Goal: Communication & Community: Participate in discussion

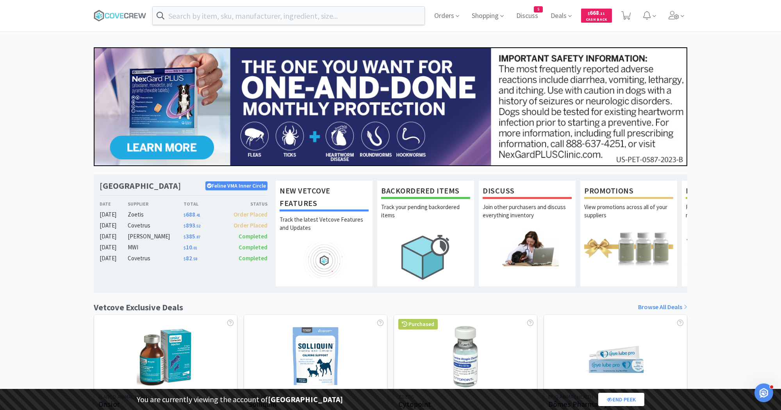
click at [764, 396] on icon "Open Intercom Messenger" at bounding box center [764, 392] width 13 height 13
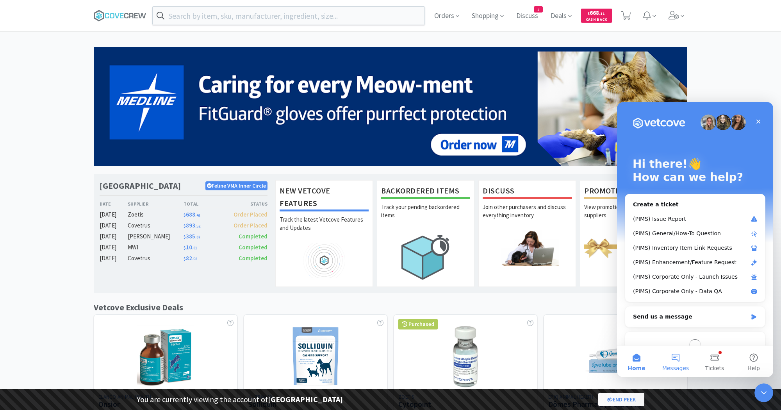
click at [676, 356] on button "Messages" at bounding box center [675, 361] width 39 height 31
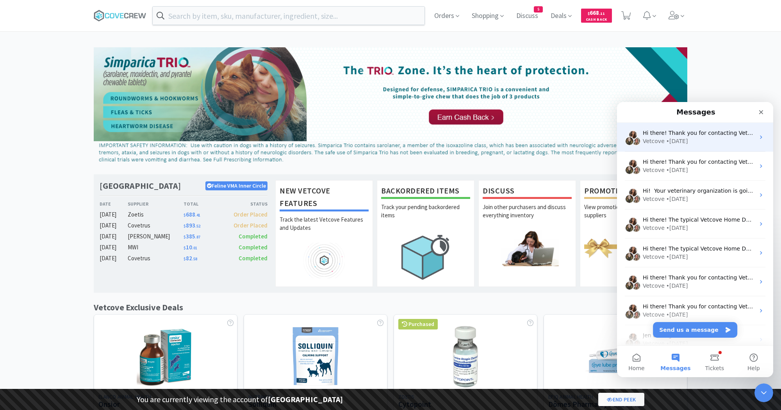
click at [704, 139] on div "Vetcove • [DATE]" at bounding box center [699, 141] width 112 height 8
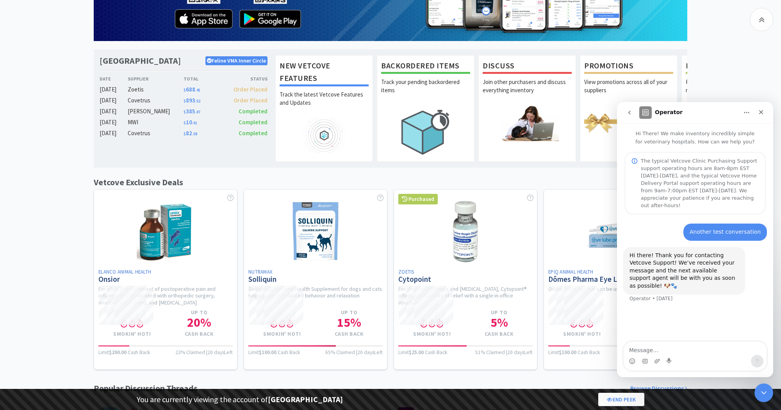
scroll to position [140, 0]
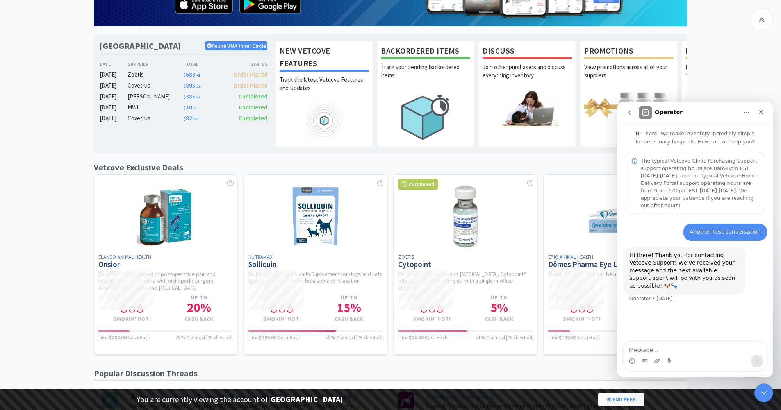
click at [629, 116] on button "go back" at bounding box center [629, 112] width 15 height 15
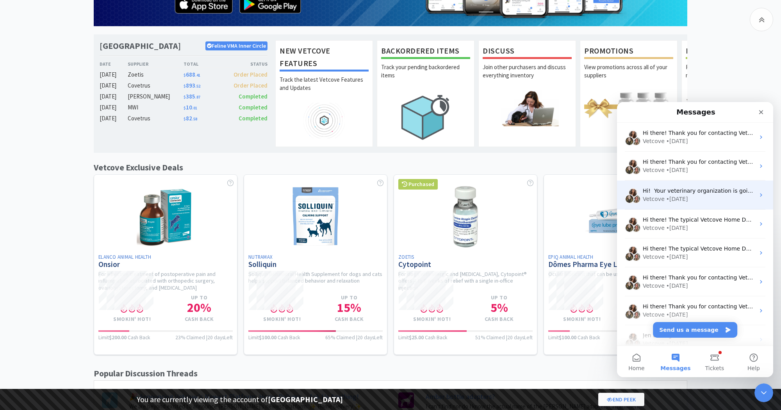
click at [691, 200] on div "Vetcove • [DATE]" at bounding box center [699, 199] width 112 height 8
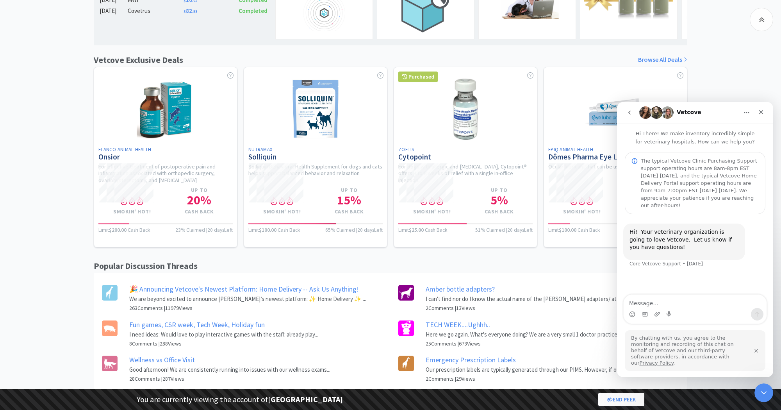
scroll to position [255, 0]
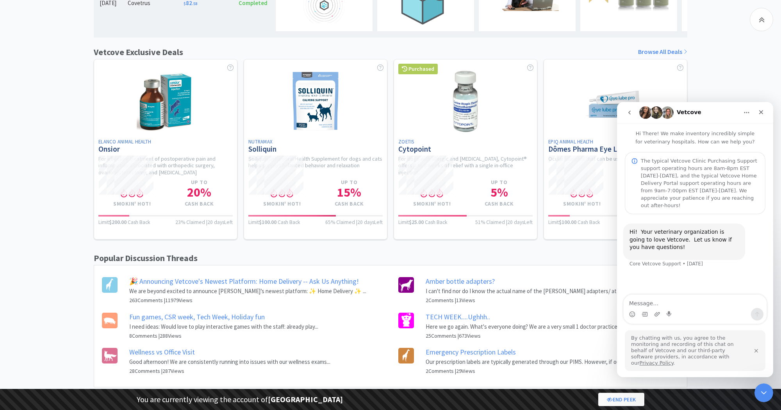
click at [631, 112] on icon "go back" at bounding box center [630, 112] width 6 height 6
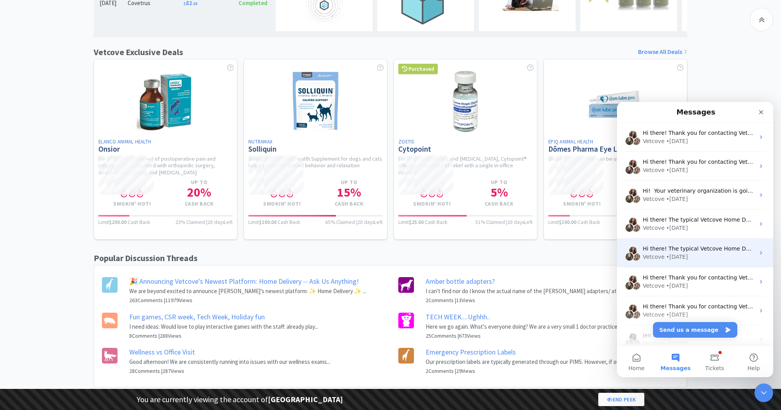
click at [707, 253] on div "Vetcove • [DATE]" at bounding box center [699, 257] width 112 height 8
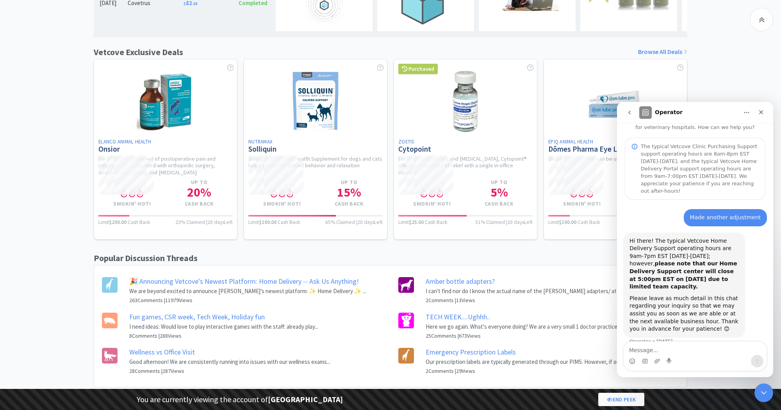
scroll to position [18, 0]
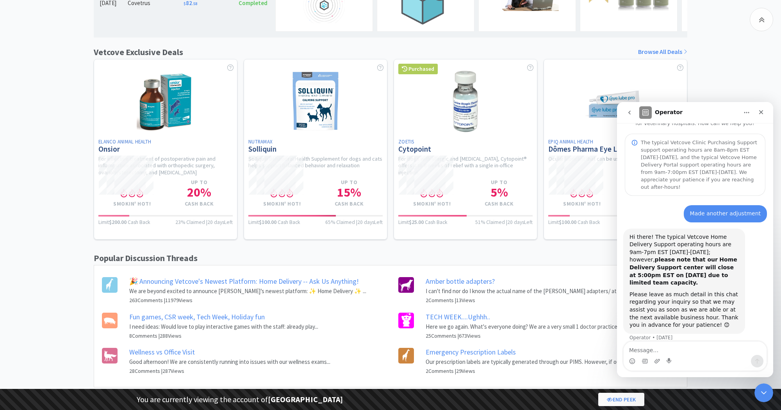
click at [630, 114] on icon "go back" at bounding box center [630, 112] width 6 height 6
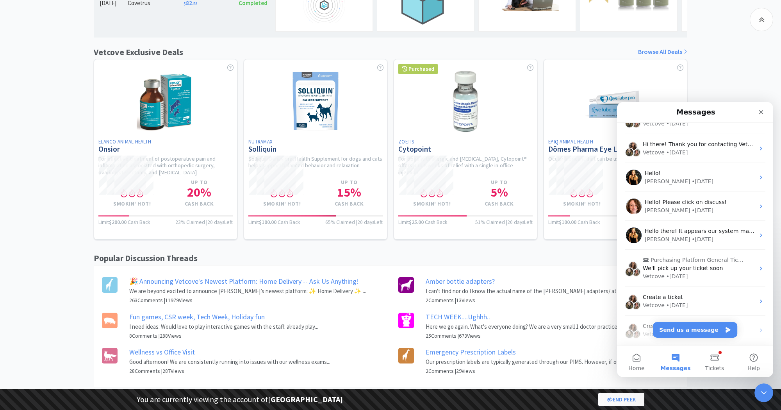
scroll to position [281, 0]
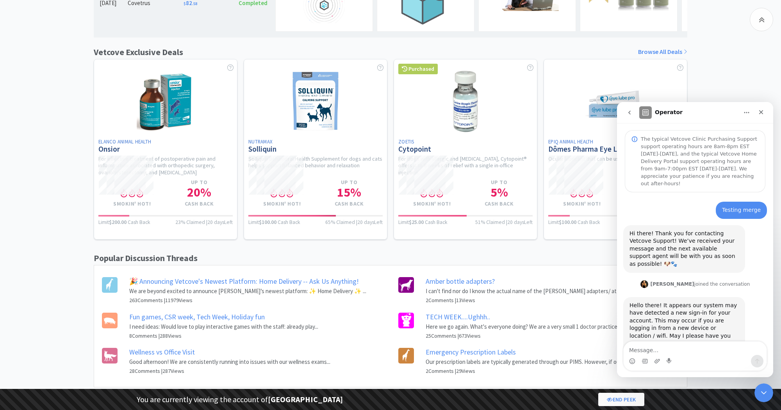
scroll to position [48, 0]
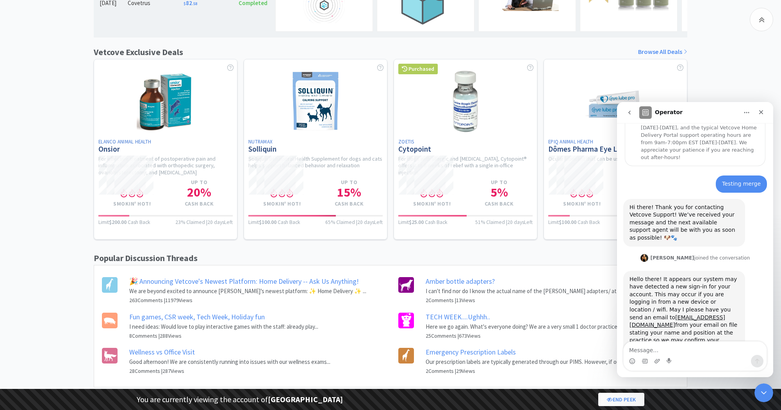
click at [630, 109] on button "go back" at bounding box center [629, 112] width 15 height 15
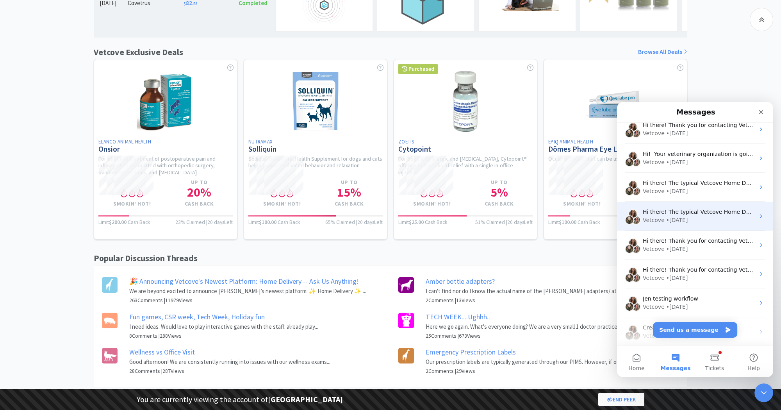
scroll to position [50, 0]
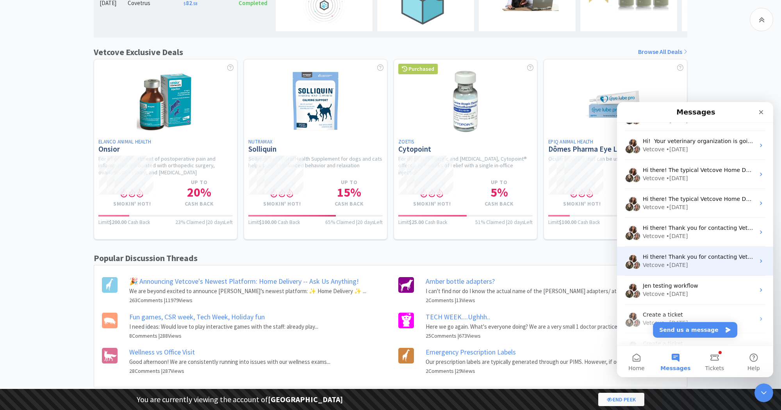
click at [704, 264] on div "Vetcove • [DATE]" at bounding box center [699, 265] width 112 height 8
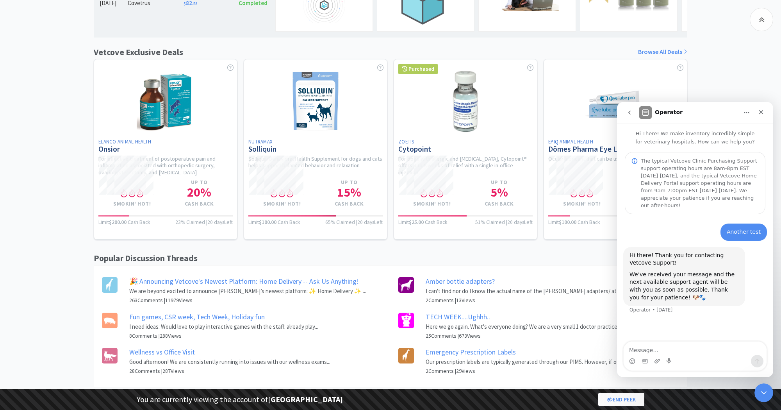
click at [628, 112] on icon "go back" at bounding box center [630, 112] width 6 height 6
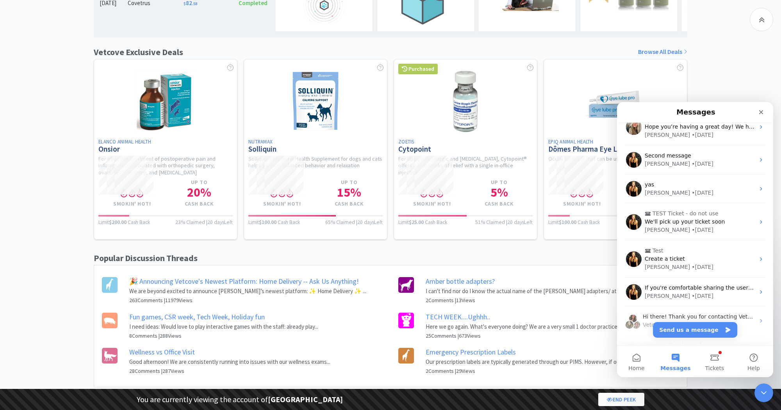
scroll to position [726, 0]
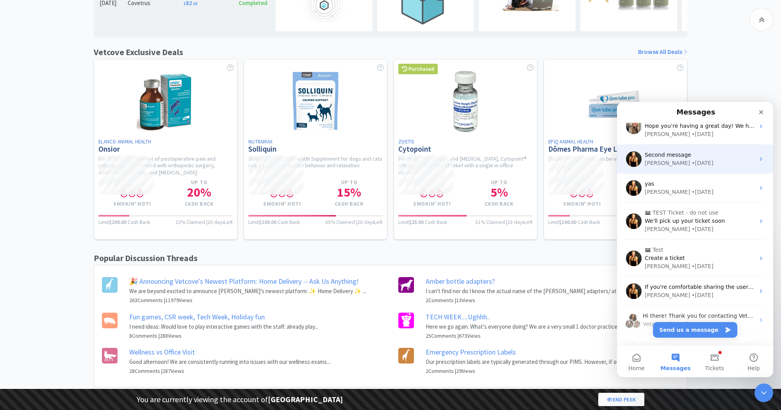
click at [701, 164] on div "[PERSON_NAME] • [DATE]" at bounding box center [700, 163] width 110 height 8
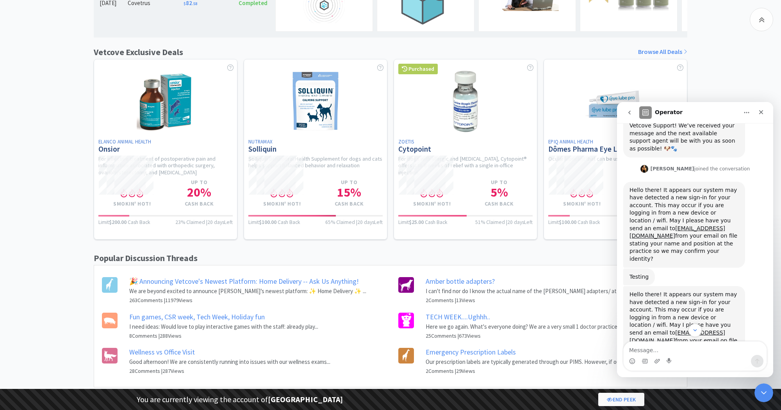
scroll to position [155, 0]
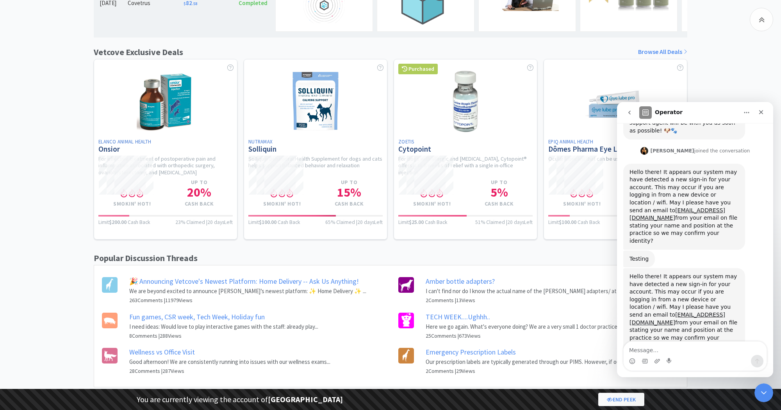
click at [663, 347] on textarea "Message…" at bounding box center [695, 347] width 143 height 13
type textarea "testing summary"
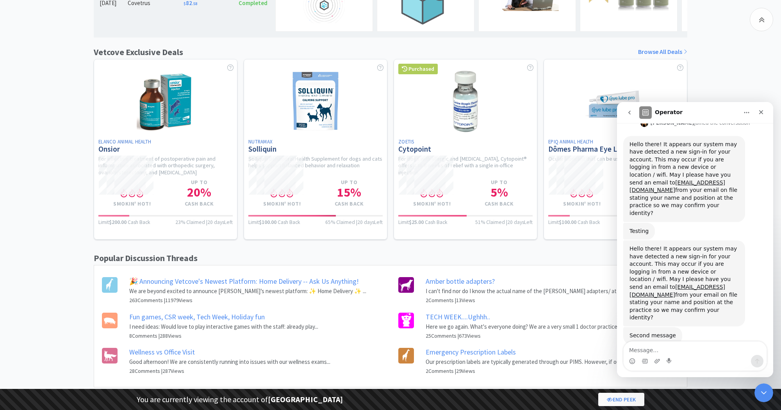
scroll to position [200, 0]
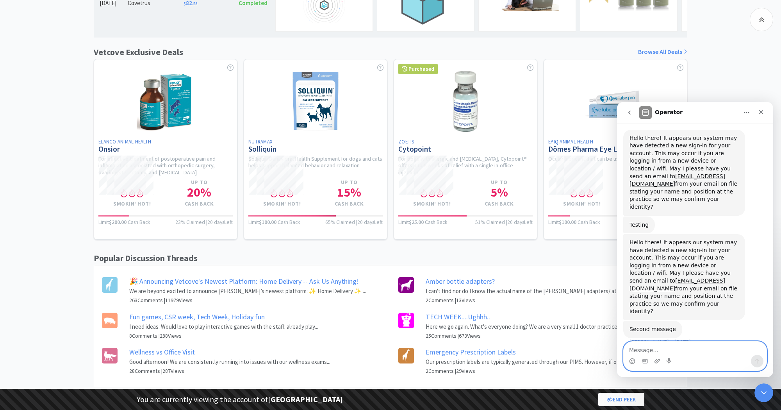
click at [645, 349] on textarea "Message…" at bounding box center [695, 347] width 143 height 13
type textarea "Testing"
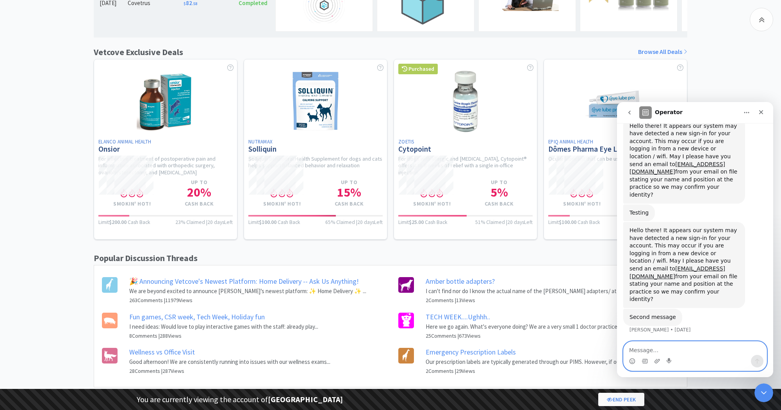
scroll to position [218, 0]
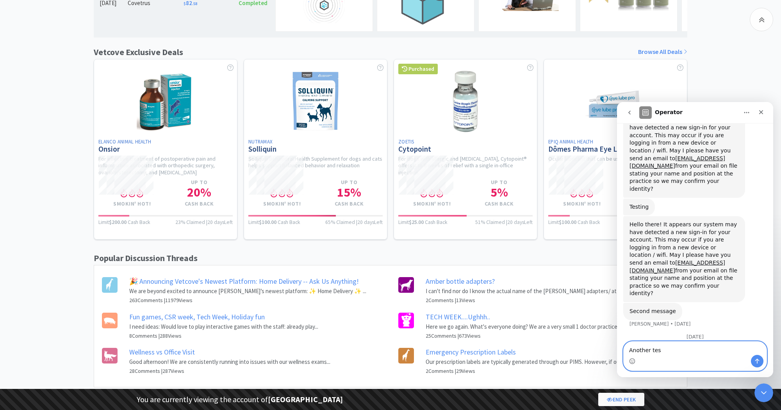
type textarea "Another test"
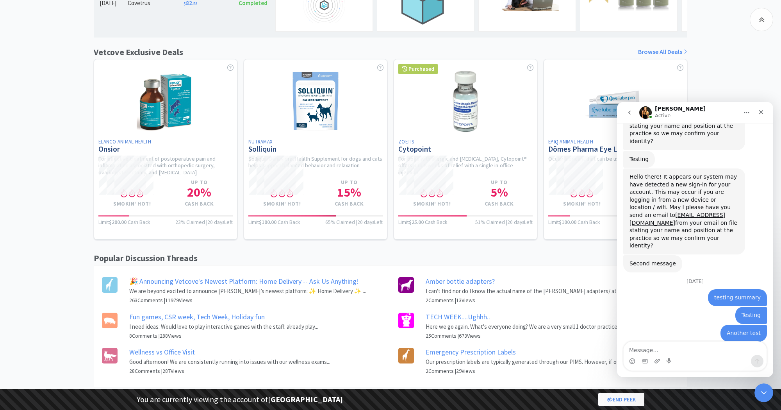
scroll to position [276, 0]
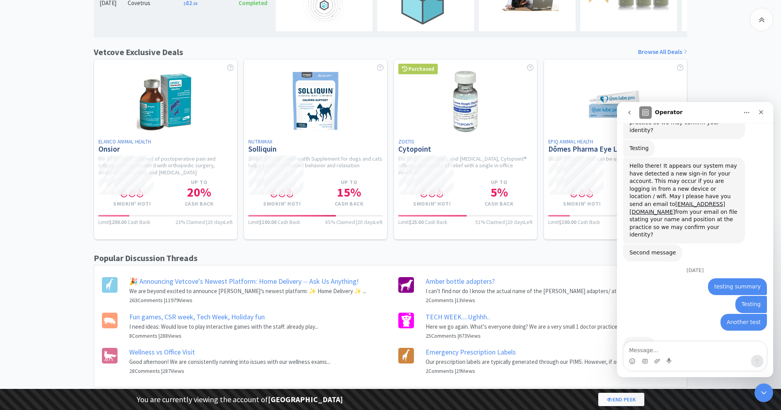
click at [630, 112] on icon "go back" at bounding box center [630, 112] width 6 height 6
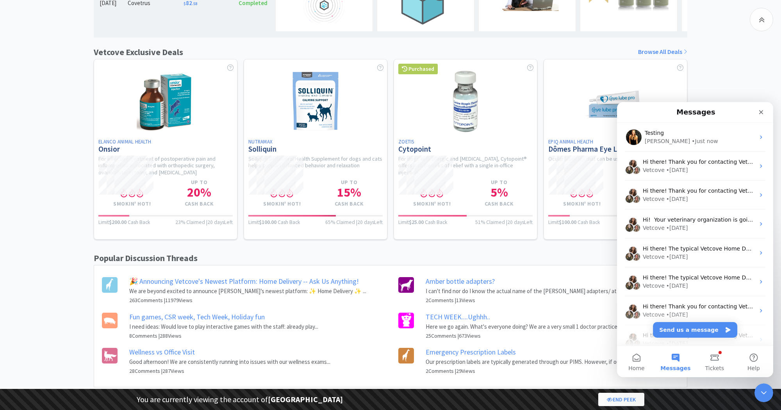
scroll to position [0, 0]
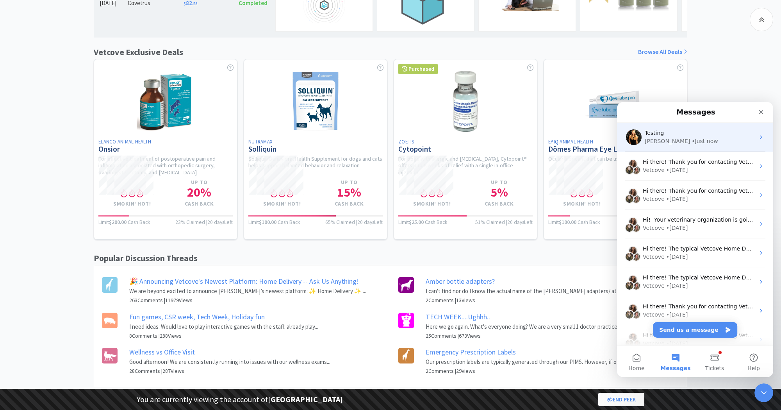
click at [711, 143] on div "[PERSON_NAME] • Just now" at bounding box center [700, 141] width 110 height 8
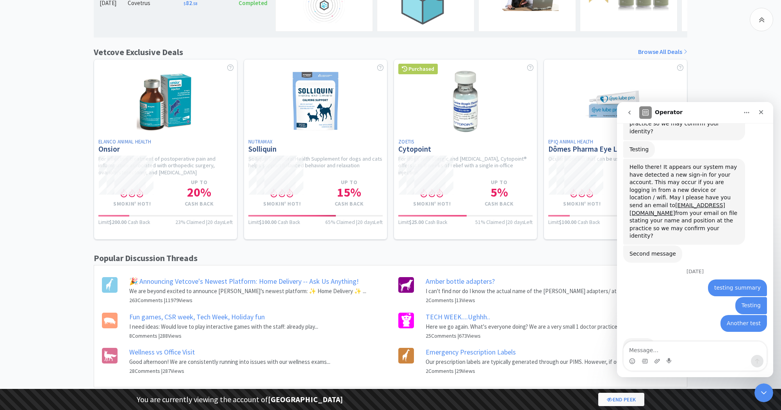
click at [671, 349] on textarea "Message…" at bounding box center [695, 347] width 143 height 13
type textarea "Another one"
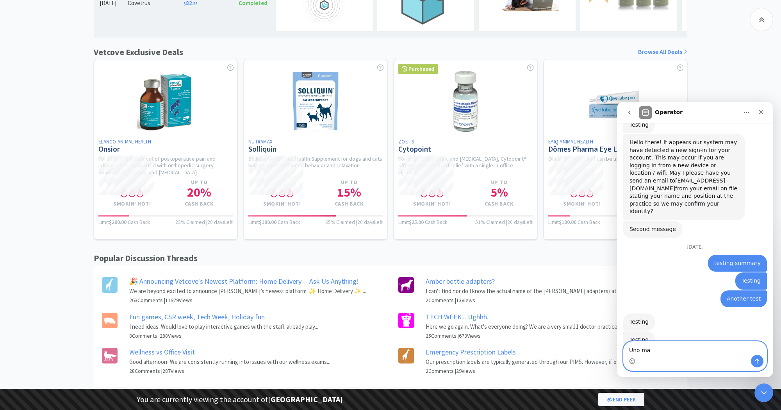
type textarea "Uno mas"
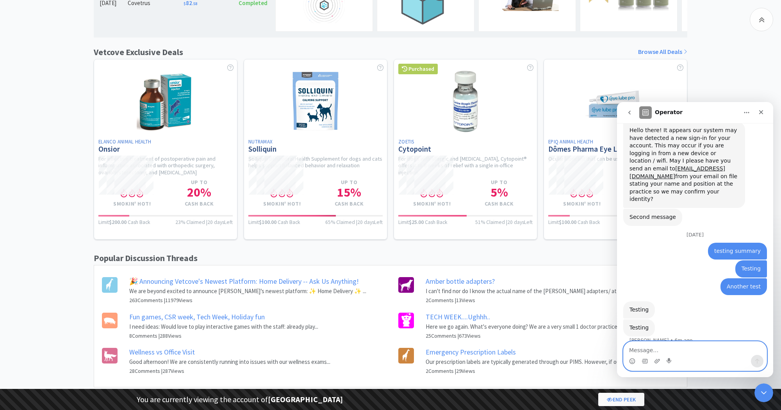
scroll to position [318, 0]
